Goal: Information Seeking & Learning: Find specific fact

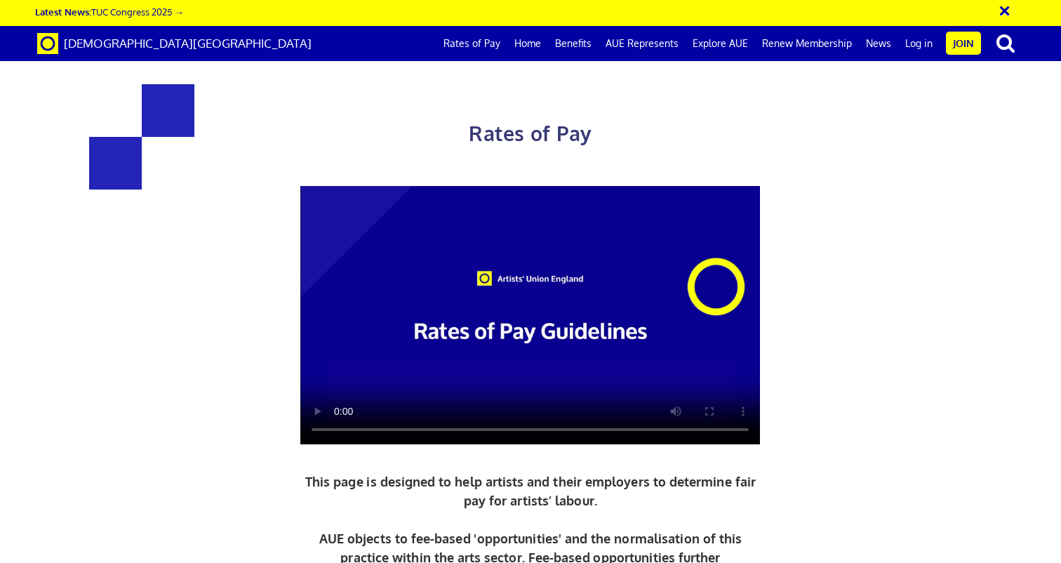
scroll to position [533, 0]
copy h3 "£216.63 a day"
